Goal: Task Accomplishment & Management: Complete application form

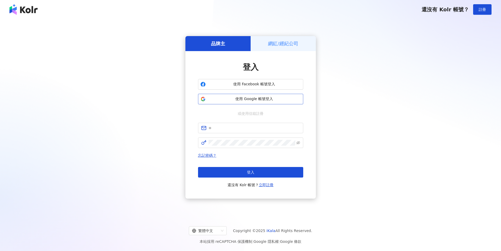
click at [225, 102] on button "使用 Google 帳號登入" at bounding box center [250, 99] width 105 height 11
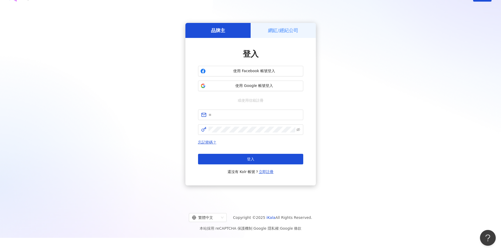
scroll to position [24, 0]
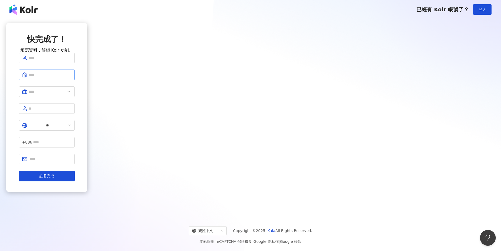
drag, startPoint x: 229, startPoint y: 71, endPoint x: 232, endPoint y: 81, distance: 10.0
click at [75, 81] on form "** +886 註冊完成" at bounding box center [47, 117] width 56 height 128
click at [72, 61] on input "text" at bounding box center [49, 58] width 43 height 6
type input "***"
click at [65, 94] on input "text" at bounding box center [46, 92] width 37 height 6
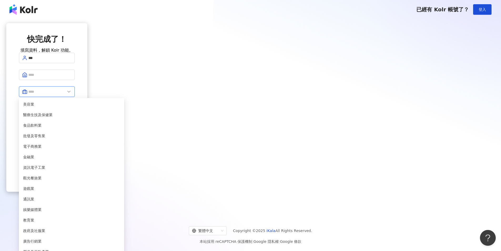
click at [65, 94] on input "text" at bounding box center [46, 92] width 37 height 6
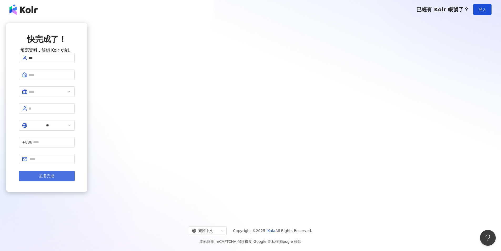
click at [75, 170] on button "註冊完成" at bounding box center [47, 175] width 56 height 11
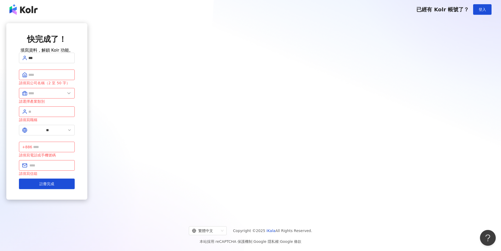
click at [75, 86] on div "請填寫公司名稱（2 至 50 字）" at bounding box center [47, 83] width 56 height 6
click at [75, 80] on span at bounding box center [47, 74] width 56 height 11
click at [72, 78] on input "text" at bounding box center [49, 75] width 43 height 6
type input "*"
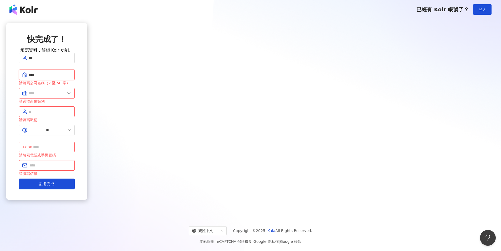
type input "****"
click at [75, 104] on div "請選擇產業類別" at bounding box center [47, 101] width 56 height 6
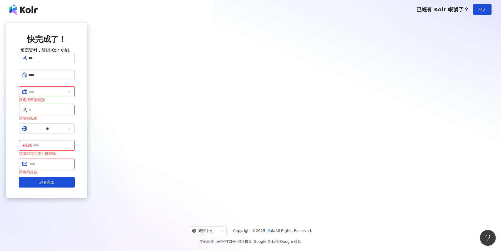
drag, startPoint x: 235, startPoint y: 98, endPoint x: 235, endPoint y: 101, distance: 3.2
click at [75, 97] on span at bounding box center [47, 91] width 56 height 11
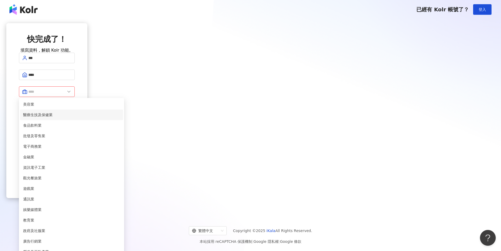
click at [123, 120] on li "醫療生技及保健業" at bounding box center [71, 114] width 103 height 11
type input "********"
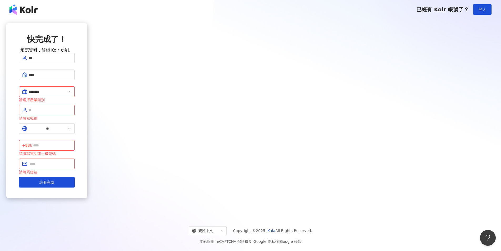
click at [75, 121] on div "請填寫職稱" at bounding box center [47, 118] width 56 height 6
click at [72, 113] on input "text" at bounding box center [49, 110] width 43 height 6
type input "****"
type input "*"
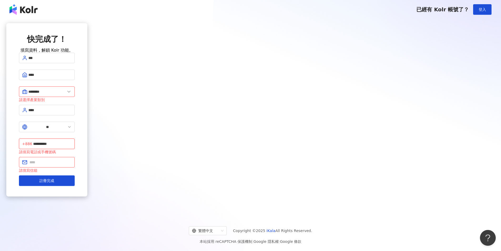
type input "**********"
click at [75, 149] on div "請填寫電話或手機號碼" at bounding box center [47, 152] width 56 height 6
click at [75, 155] on span at bounding box center [47, 160] width 56 height 11
click at [72, 158] on input "text" at bounding box center [50, 161] width 42 height 6
type input "*"
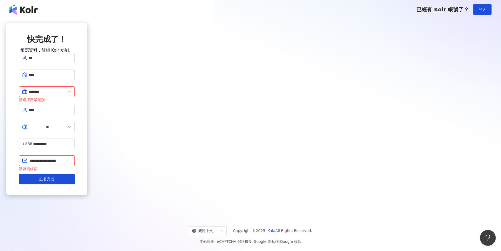
type input "**********"
click at [19, 174] on button "註冊完成" at bounding box center [47, 179] width 56 height 11
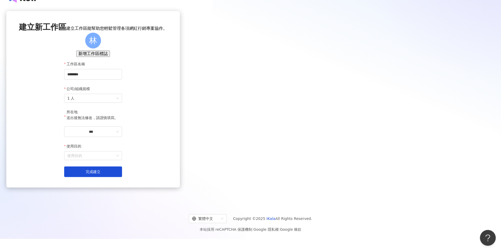
scroll to position [24, 0]
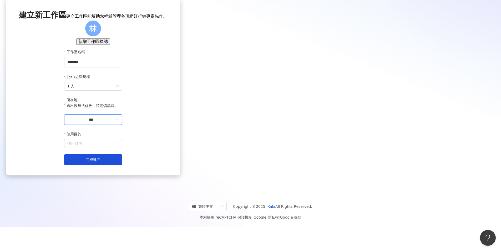
click at [115, 122] on input "***" at bounding box center [90, 119] width 47 height 6
click at [121, 147] on div "台灣" at bounding box center [117, 144] width 7 height 6
click at [119, 148] on input "使用目的" at bounding box center [93, 143] width 52 height 8
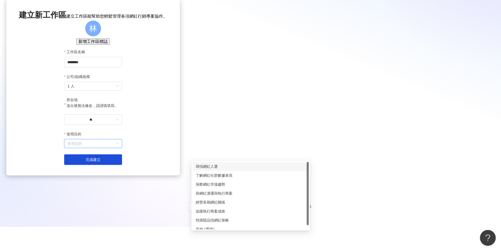
scroll to position [4, 0]
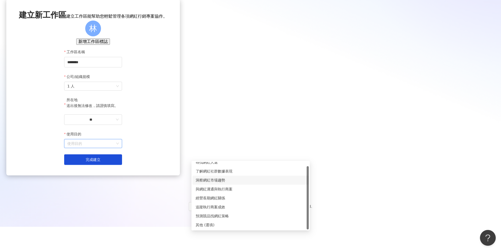
click at [274, 180] on div "洞察網紅市場趨勢" at bounding box center [251, 180] width 110 height 6
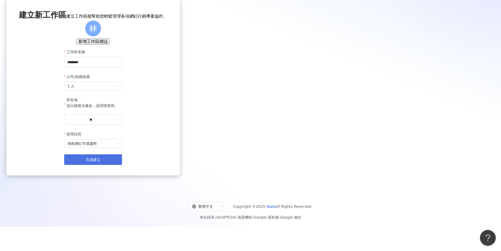
click at [122, 165] on button "完成建立" at bounding box center [93, 159] width 58 height 11
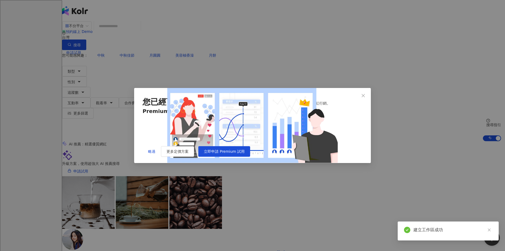
drag, startPoint x: 158, startPoint y: 191, endPoint x: 153, endPoint y: 193, distance: 4.9
click at [153, 156] on div "略過 更多定價方案 立即申請 Premium 試用" at bounding box center [253, 151] width 220 height 11
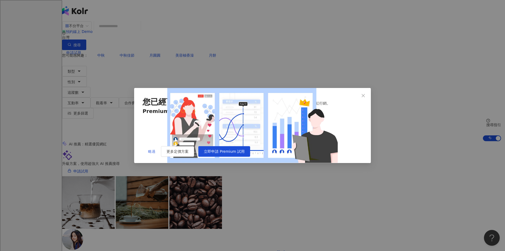
click at [152, 153] on span "略過" at bounding box center [151, 151] width 7 height 4
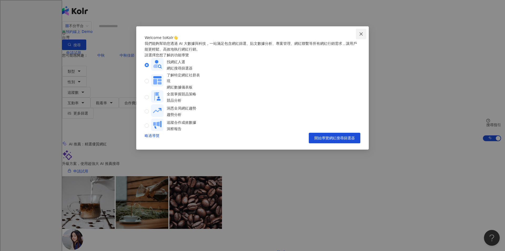
click at [361, 34] on icon "close" at bounding box center [361, 34] width 4 height 4
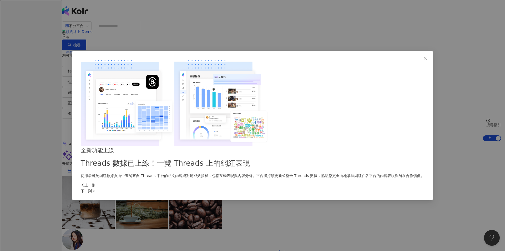
click at [345, 146] on div "全新功能上線 Threads 數據已上線！一覽 Threads 上的網紅表現 使用者可於網紅數據頁面中查閱來自 Threads 平台的貼文內容與對應成效指標，…" at bounding box center [252, 162] width 343 height 33
click at [420, 63] on button "Close" at bounding box center [425, 58] width 11 height 11
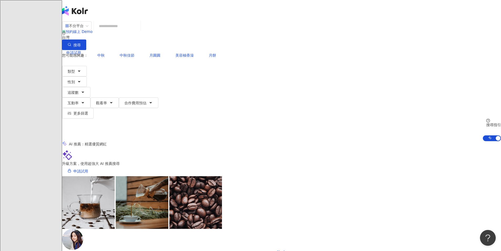
click at [257, 157] on div "升級方案，使用超強大 AI 推薦搜尋 申請試用" at bounding box center [281, 163] width 439 height 26
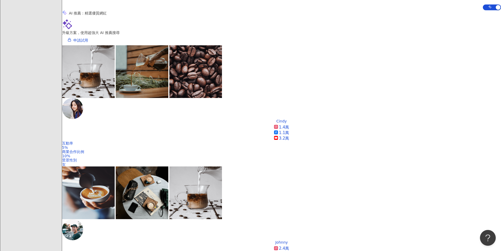
scroll to position [130, 0]
